Goal: Transaction & Acquisition: Purchase product/service

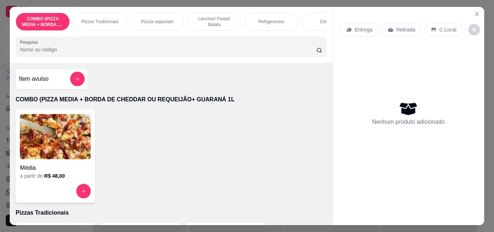
click at [94, 22] on div "Pizzas Tradicionais" at bounding box center [100, 22] width 54 height 18
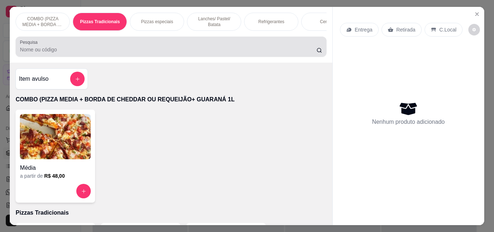
scroll to position [19, 0]
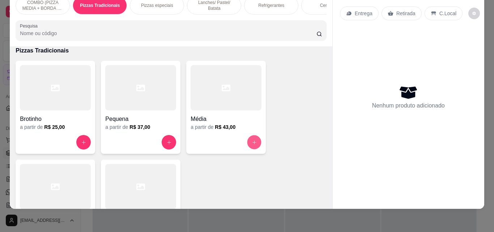
click at [256, 140] on button "increase-product-quantity" at bounding box center [254, 142] width 14 height 14
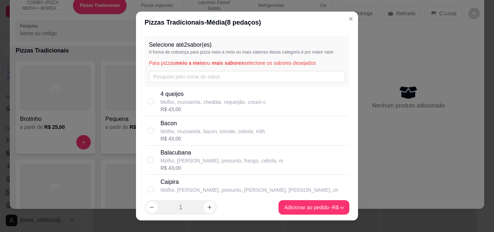
click at [199, 70] on div "Selecione até 2 sabor(es) A forma de cobrança para pizza meio a meio ou mais sa…" at bounding box center [247, 61] width 205 height 51
click at [194, 78] on input "text" at bounding box center [247, 77] width 196 height 12
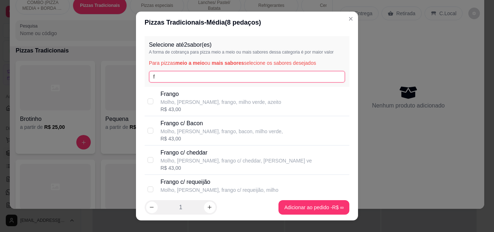
type input "f"
click at [192, 120] on p "Frango c/ Bacon" at bounding box center [222, 123] width 122 height 9
checkbox input "false"
click at [184, 101] on p "Molho, [PERSON_NAME], frango, milho verde, azeito" at bounding box center [221, 101] width 121 height 7
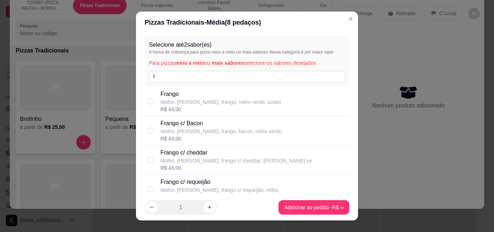
checkbox input "true"
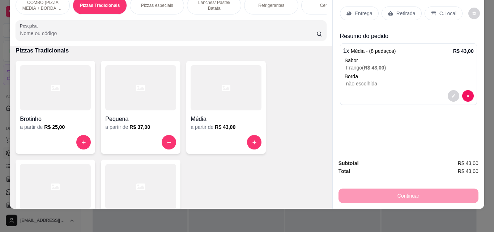
click at [254, 4] on div "Refrigerantes" at bounding box center [271, 5] width 54 height 18
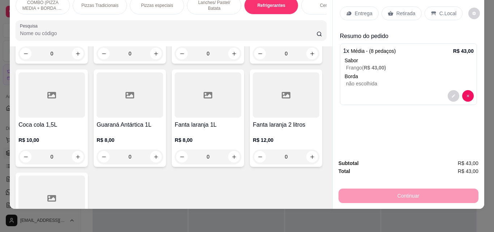
scroll to position [1253, 0]
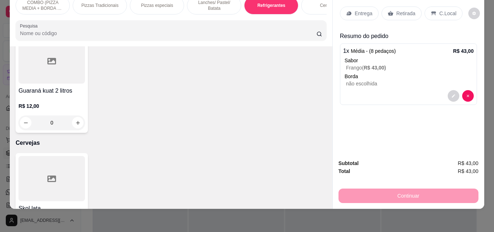
click at [159, 22] on icon "increase-product-quantity" at bounding box center [155, 19] width 5 height 5
type input "1"
click at [348, 12] on icon at bounding box center [348, 14] width 5 height 4
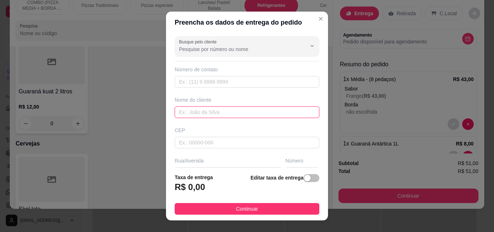
click at [249, 110] on input "text" at bounding box center [247, 112] width 145 height 12
type input "[PERSON_NAME]"
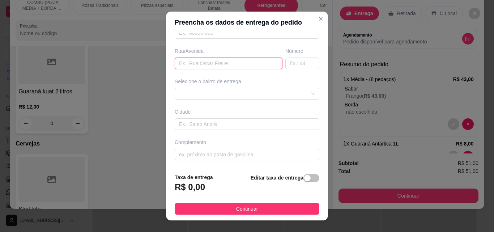
click at [235, 61] on input "text" at bounding box center [229, 63] width 108 height 12
type input "p"
type input "em frente a igreja"
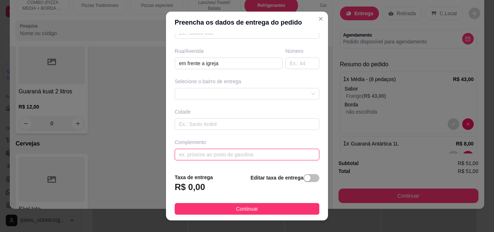
click at [262, 153] on input "text" at bounding box center [247, 155] width 145 height 12
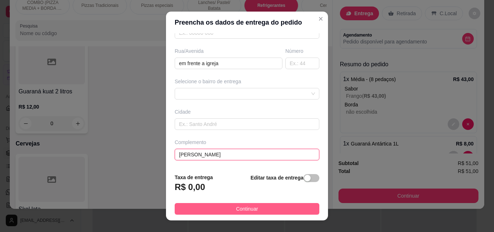
type input "[PERSON_NAME]"
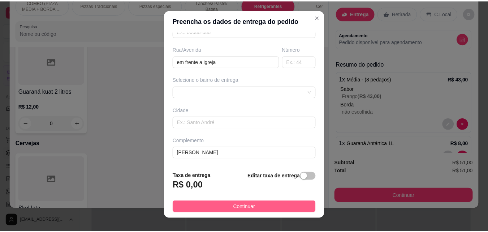
scroll to position [3, 0]
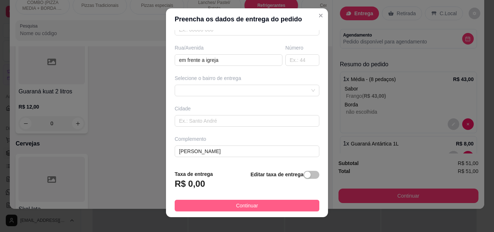
click at [255, 200] on button "Continuar" at bounding box center [247, 206] width 145 height 12
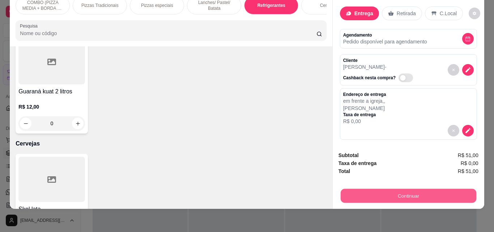
click at [387, 188] on button "Continuar" at bounding box center [408, 195] width 136 height 14
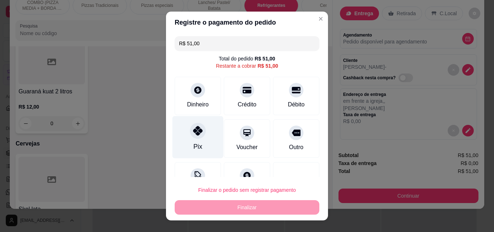
click at [190, 137] on div at bounding box center [198, 131] width 16 height 16
type input "R$ 0,00"
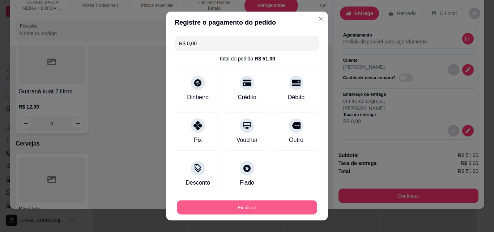
click at [232, 212] on button "Finalizar" at bounding box center [247, 207] width 140 height 14
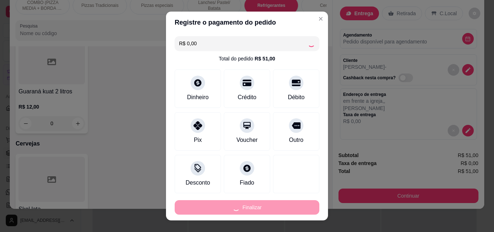
type input "0"
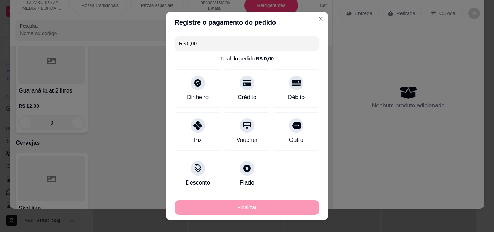
type input "-R$ 51,00"
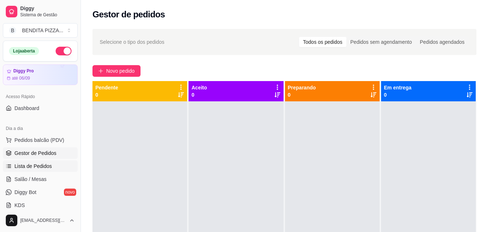
click at [57, 170] on link "Lista de Pedidos" at bounding box center [40, 166] width 75 height 12
